Goal: Information Seeking & Learning: Learn about a topic

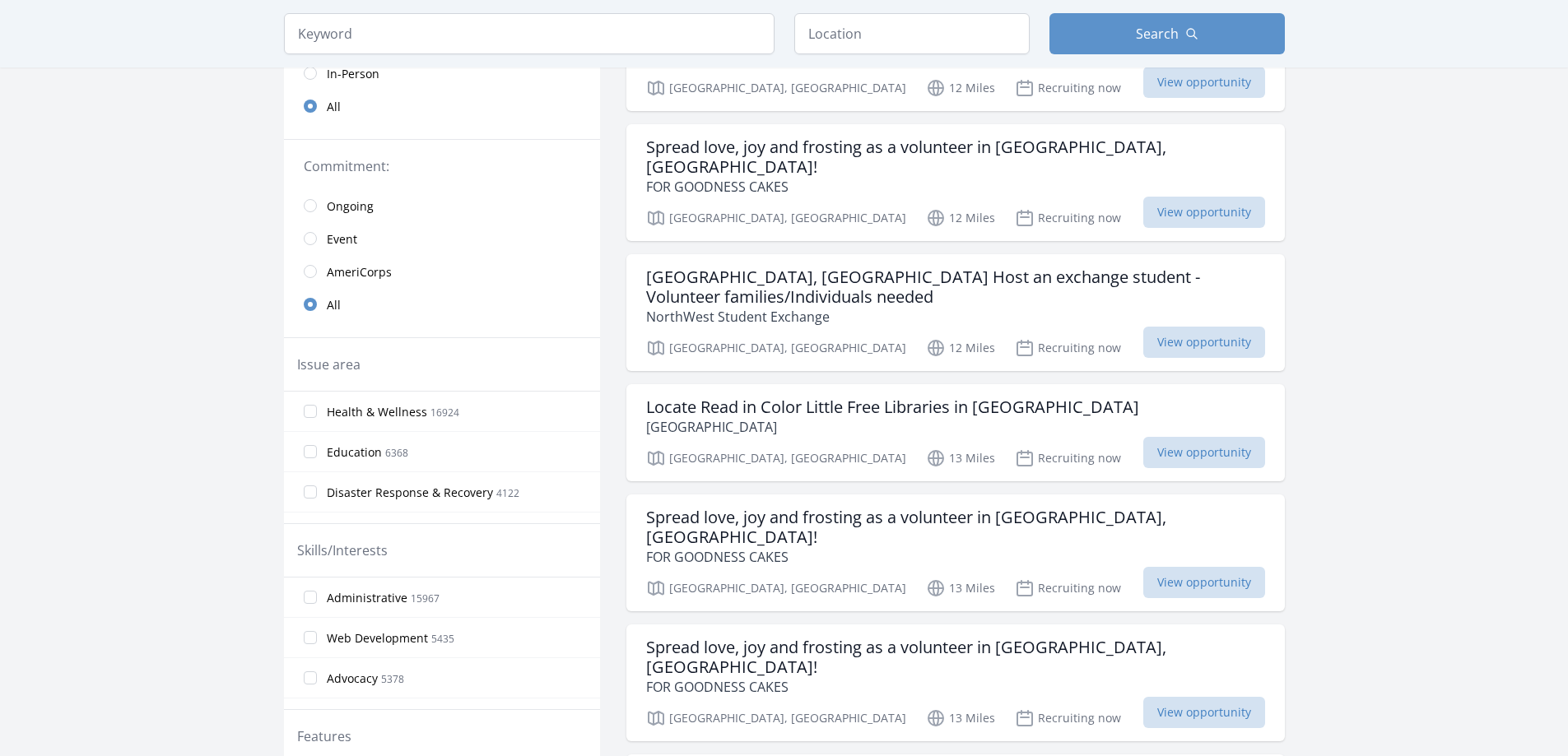
scroll to position [83, 0]
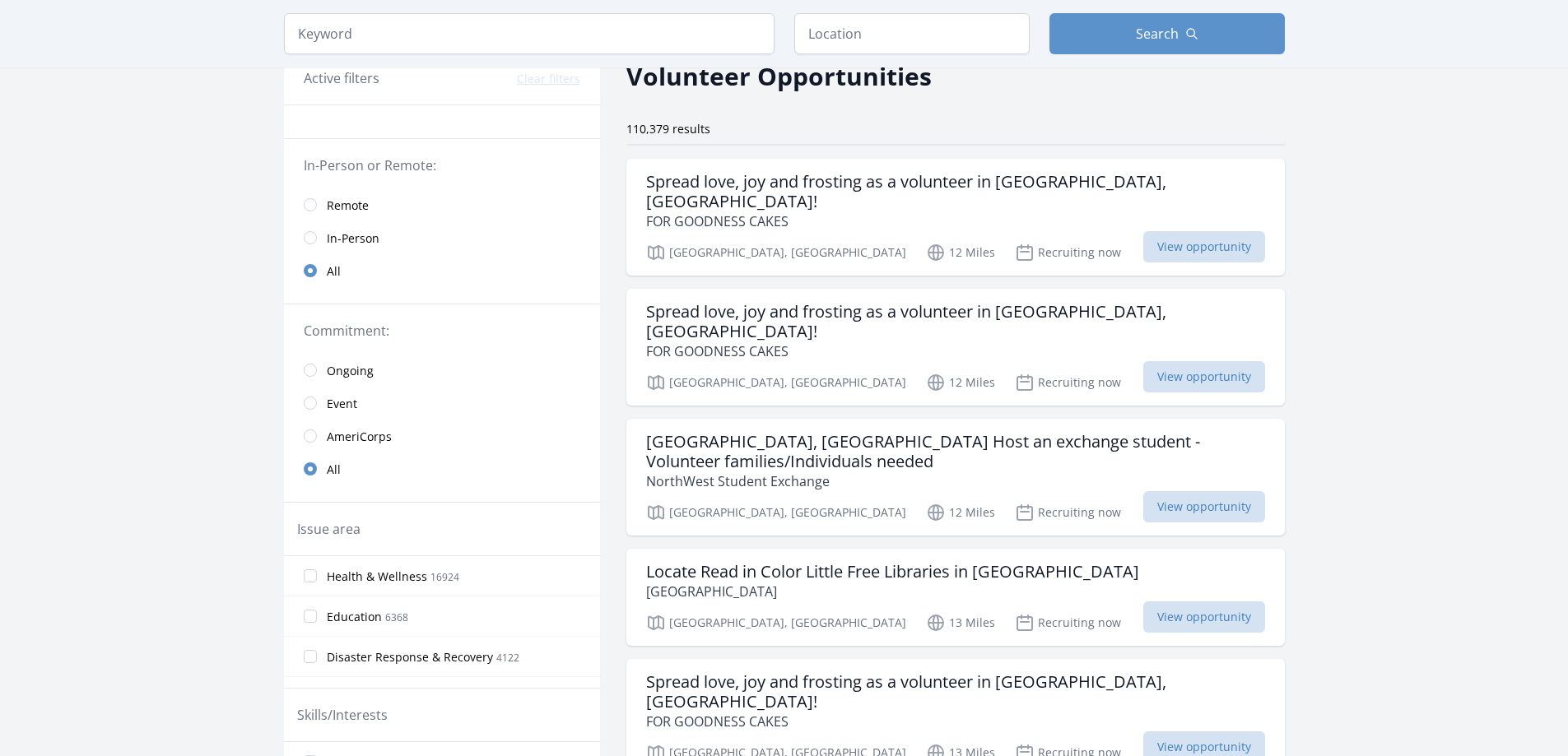
click at [349, 190] on link "Remote" at bounding box center [442, 205] width 316 height 33
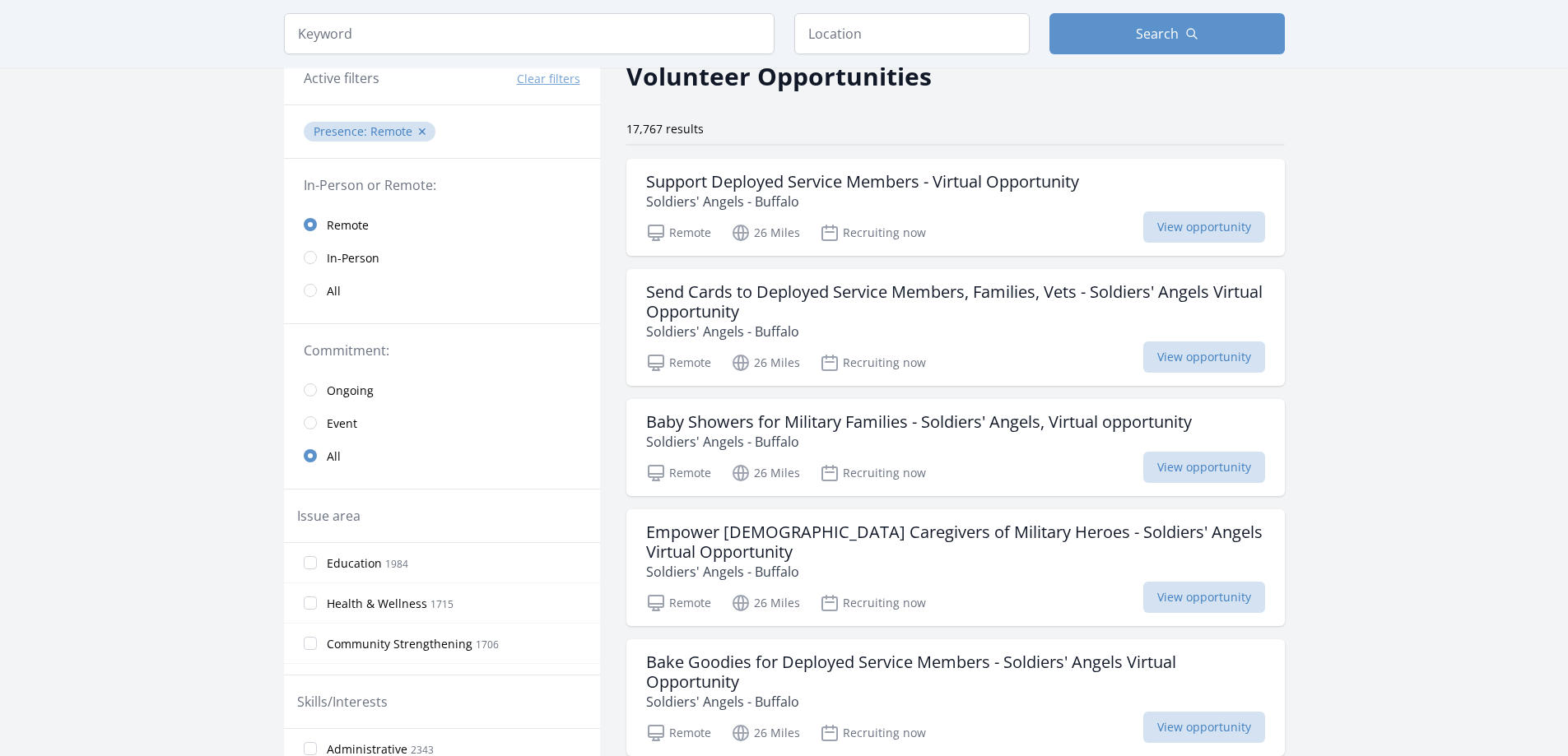
click at [341, 286] on link "All" at bounding box center [442, 290] width 316 height 33
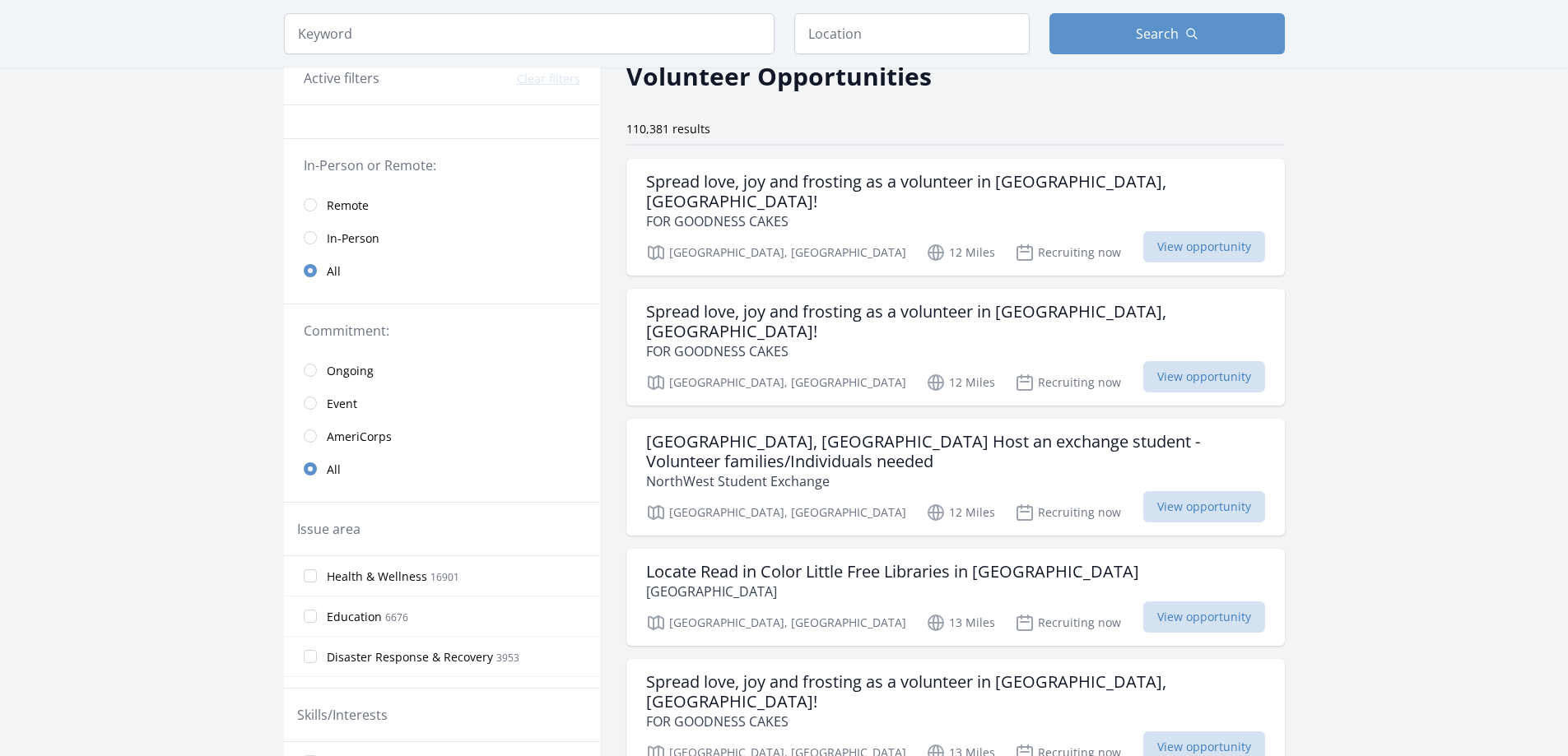
click at [386, 203] on link "Remote" at bounding box center [442, 205] width 316 height 33
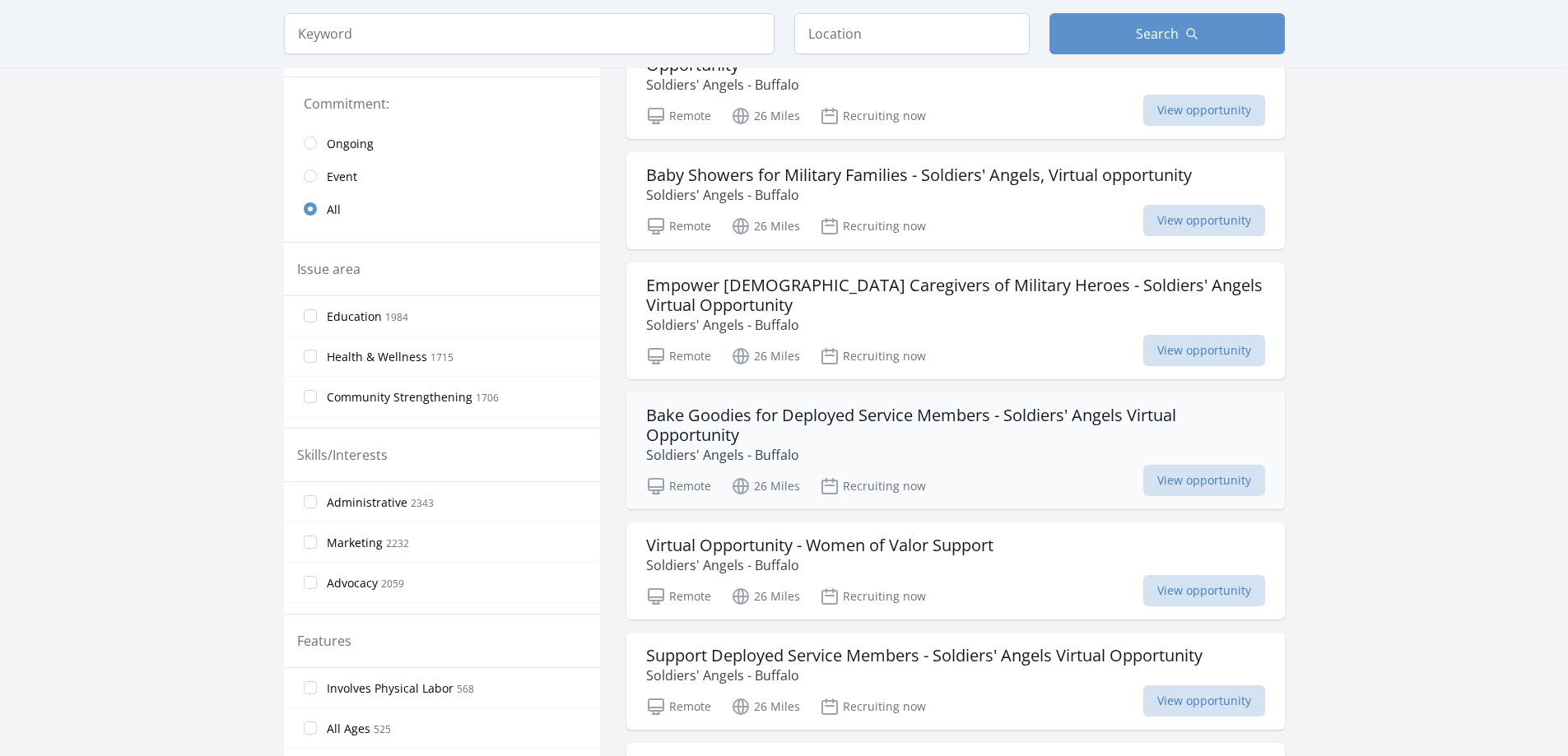
scroll to position [576, 0]
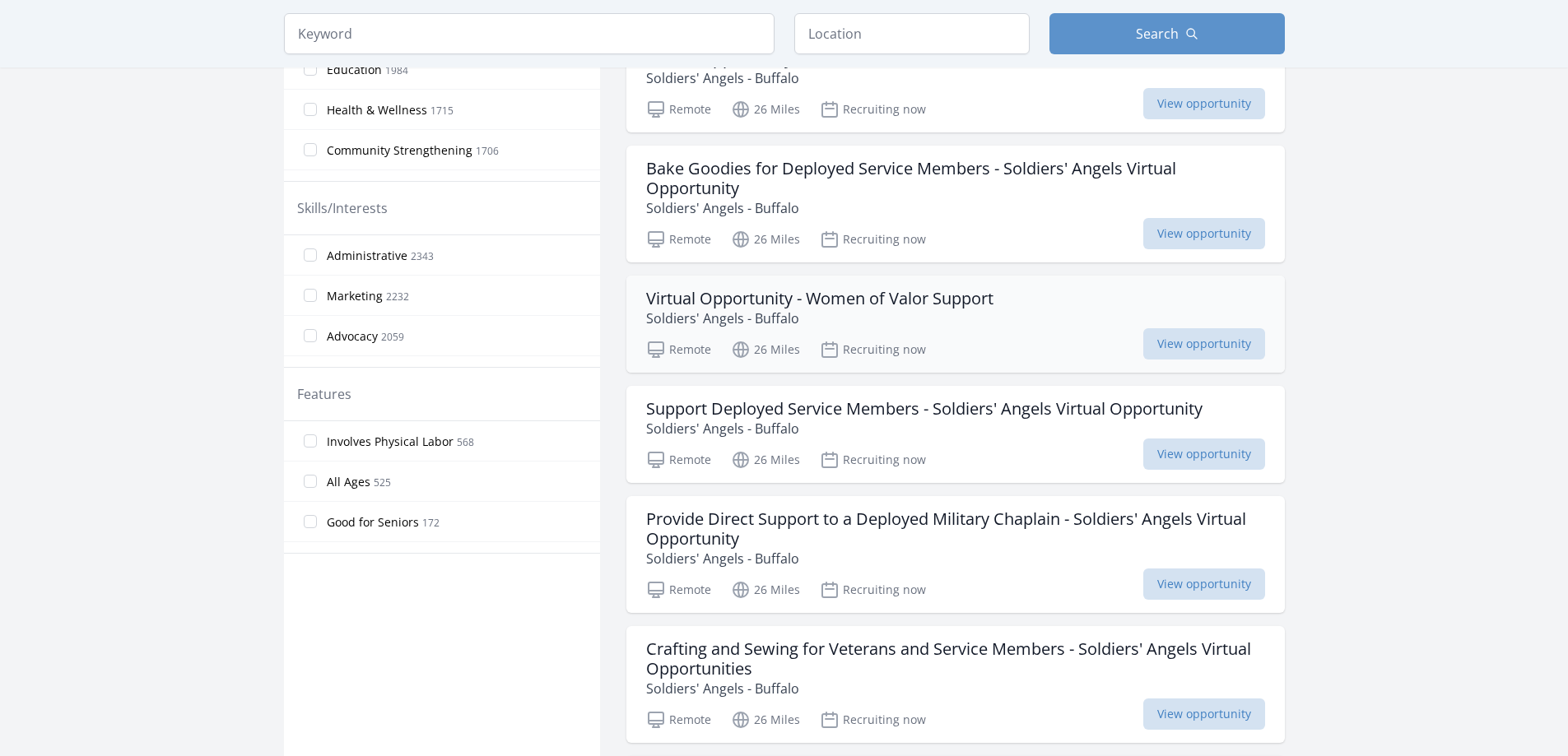
click at [777, 299] on h3 "Virtual Opportunity - Women of Valor Support" at bounding box center [819, 298] width 347 height 19
